Goal: Find specific page/section: Find specific page/section

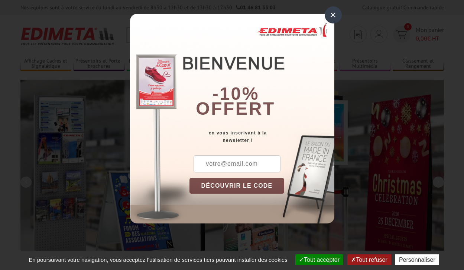
click at [319, 259] on button "Tout accepter" at bounding box center [320, 259] width 48 height 11
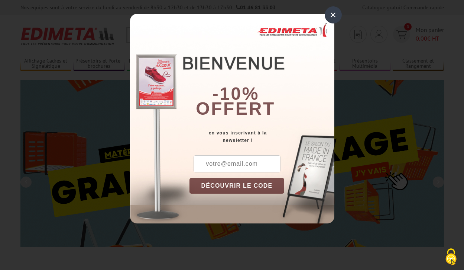
click at [333, 15] on div "×" at bounding box center [333, 14] width 17 height 17
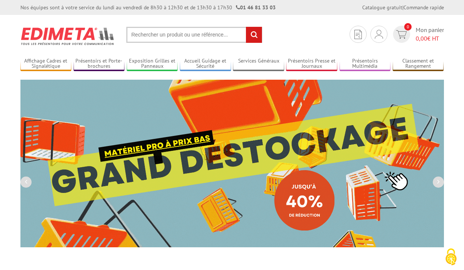
click at [0, 0] on div "Nos équipes sont à votre service du lundi au vendredi de 8h30 à 12h30 et de 13h…" at bounding box center [232, 7] width 464 height 15
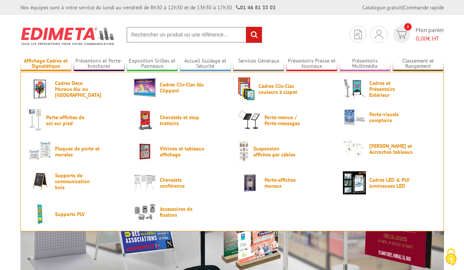
click at [46, 64] on link "Affichage Cadres et Signalétique" at bounding box center [45, 64] width 51 height 12
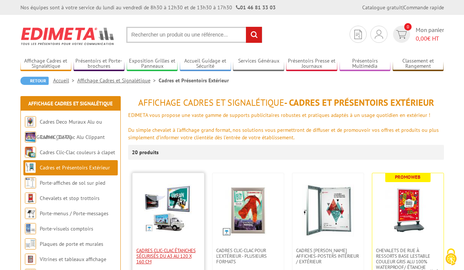
click at [168, 255] on span "Cadres Clic-Clac étanches sécurisés du A3 au 120 x 160 cm" at bounding box center [168, 255] width 64 height 17
